Goal: Check status: Check status

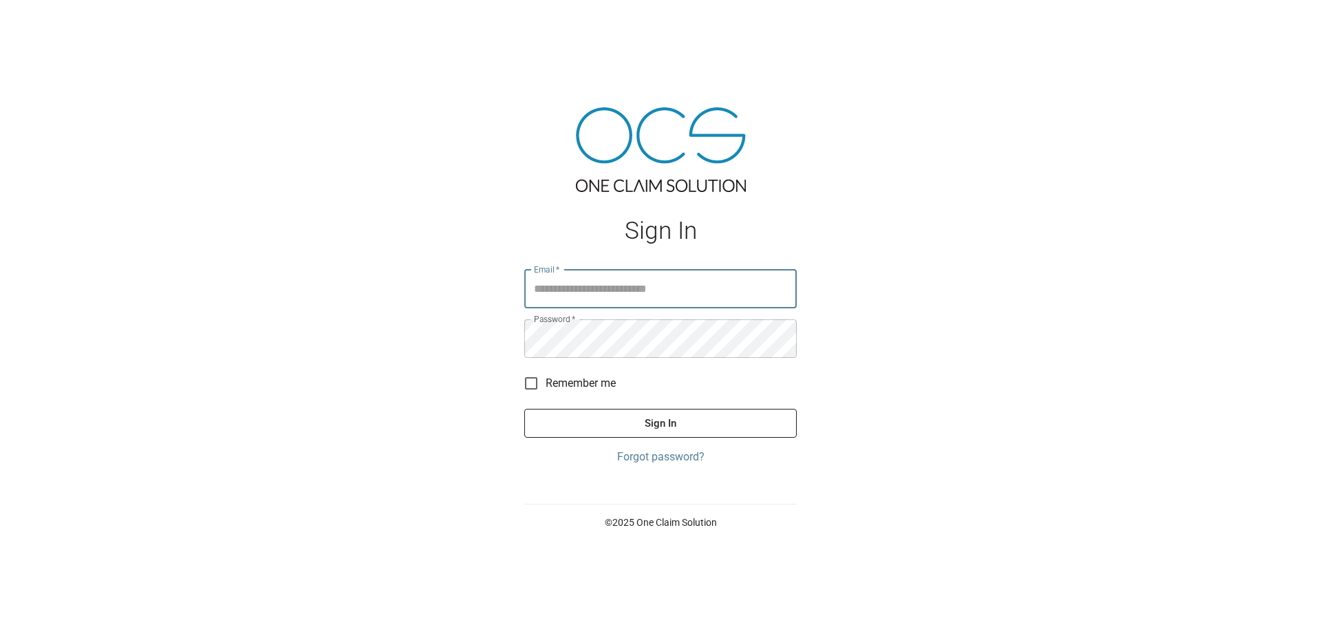
type input "**********"
click at [664, 431] on button "Sign In" at bounding box center [660, 423] width 272 height 29
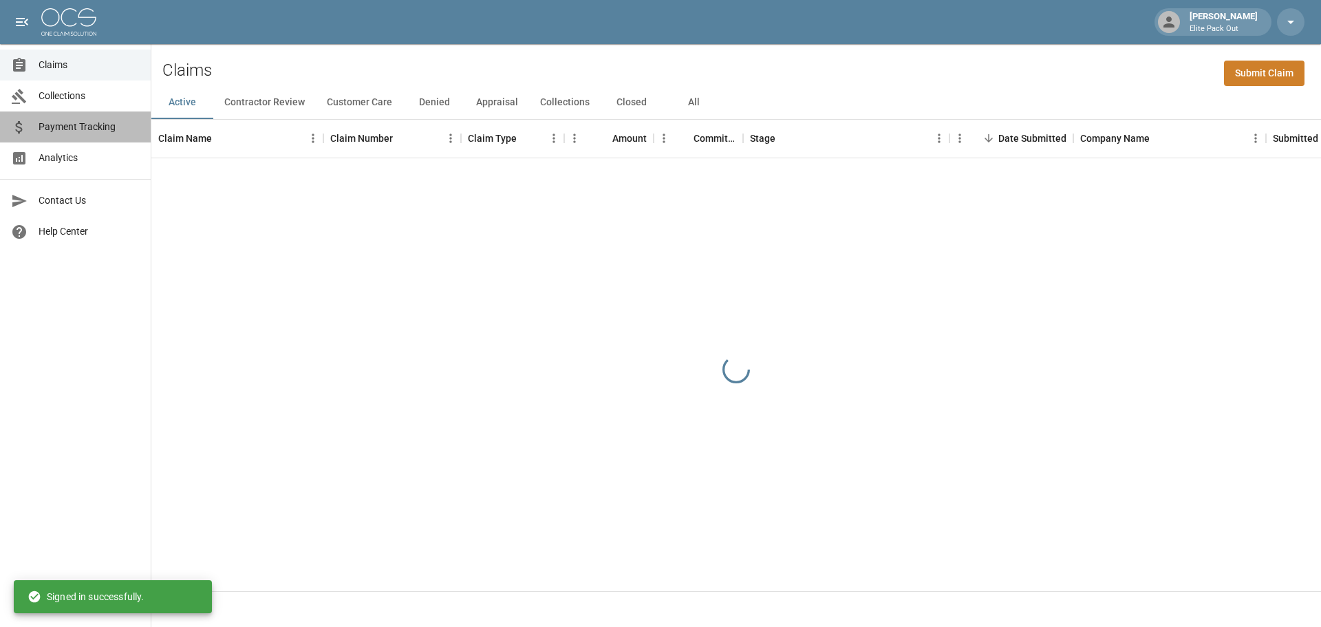
click at [111, 123] on span "Payment Tracking" at bounding box center [89, 127] width 101 height 14
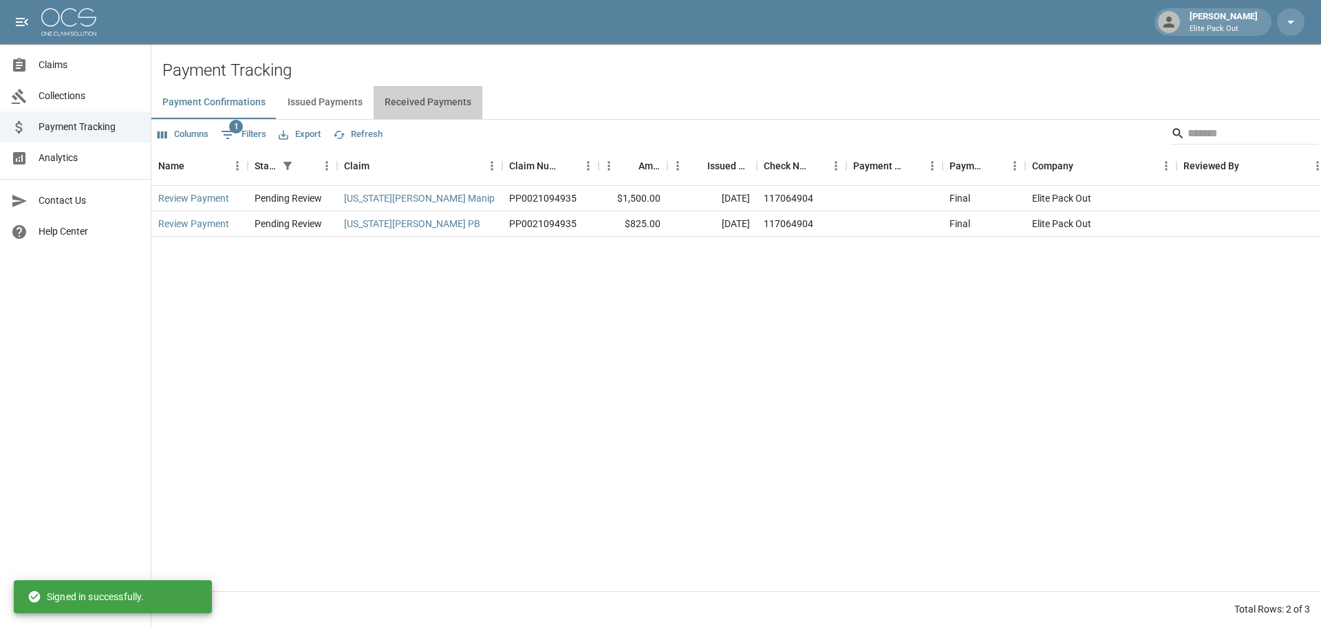
click at [436, 106] on button "Received Payments" at bounding box center [428, 102] width 109 height 33
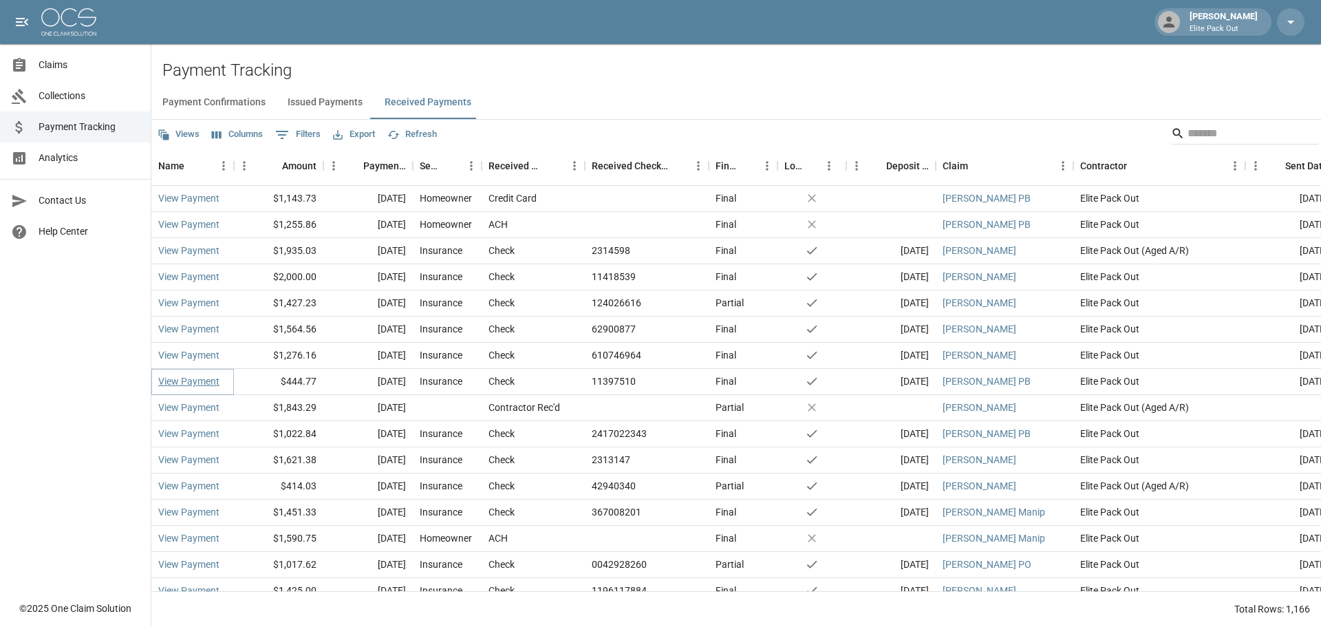
click at [206, 383] on link "View Payment" at bounding box center [188, 381] width 61 height 14
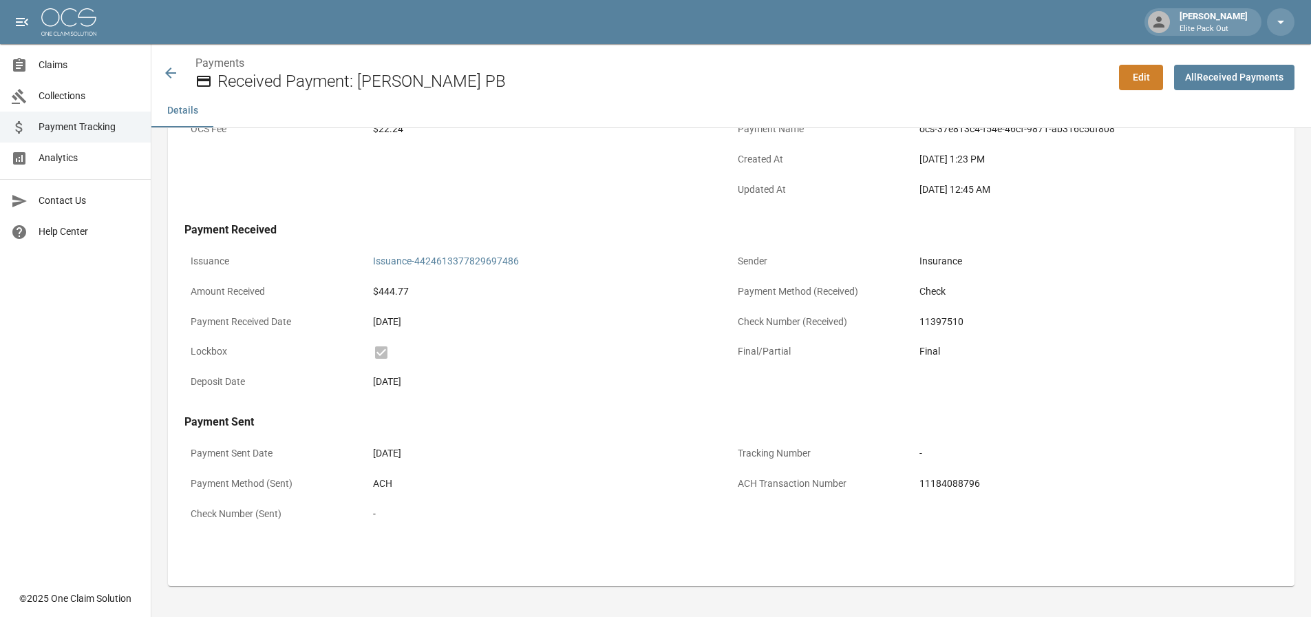
scroll to position [166, 0]
click at [949, 484] on div "11184088796" at bounding box center [1095, 481] width 352 height 14
copy div "11184088796"
